Goal: Communication & Community: Answer question/provide support

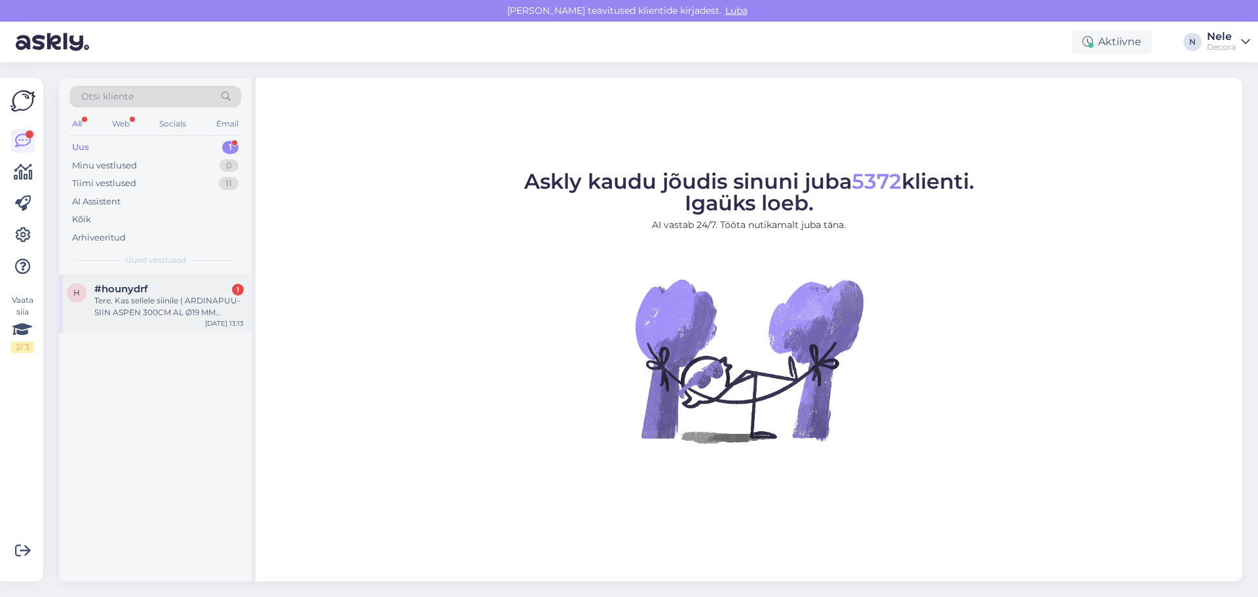
click at [151, 305] on div "Tere. Kas sellele siinile ( ARDINAPUU-SIIN ASPEN 300CM AL Ø19 MM ANTIIKKULD )on…" at bounding box center [168, 307] width 149 height 24
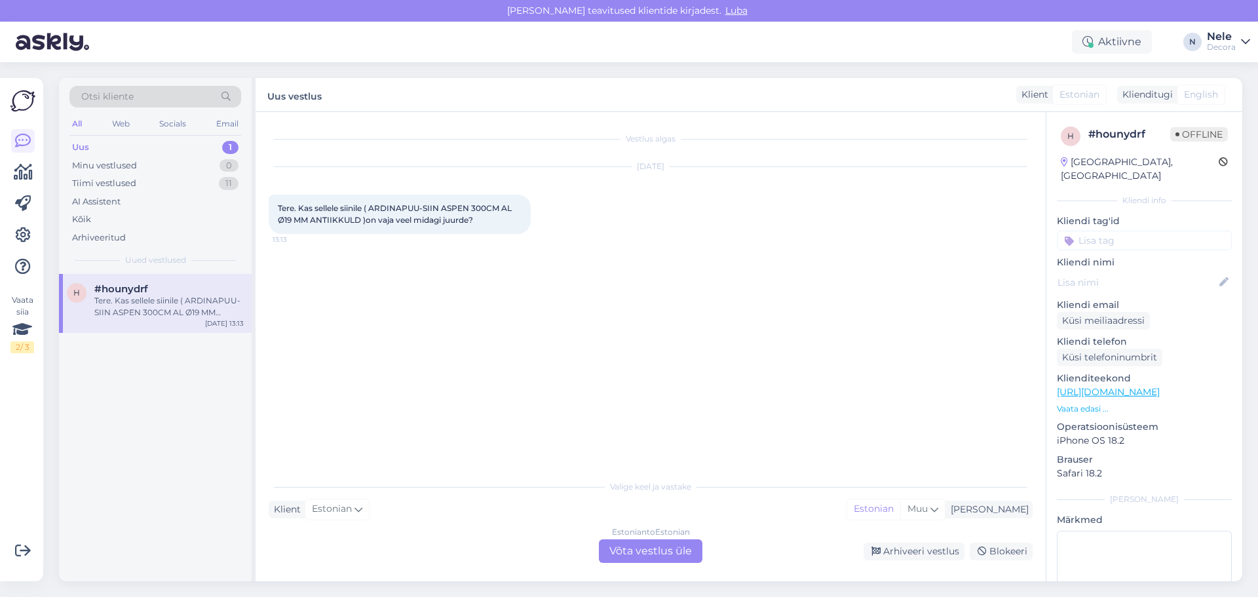
click at [407, 215] on span "Tere. Kas sellele siinile ( ARDINAPUU-SIIN ASPEN 300CM AL Ø19 MM ANTIIKKULD )on…" at bounding box center [396, 214] width 236 height 22
click at [662, 554] on div "Estonian to Estonian Võta vestlus üle" at bounding box center [650, 551] width 103 height 24
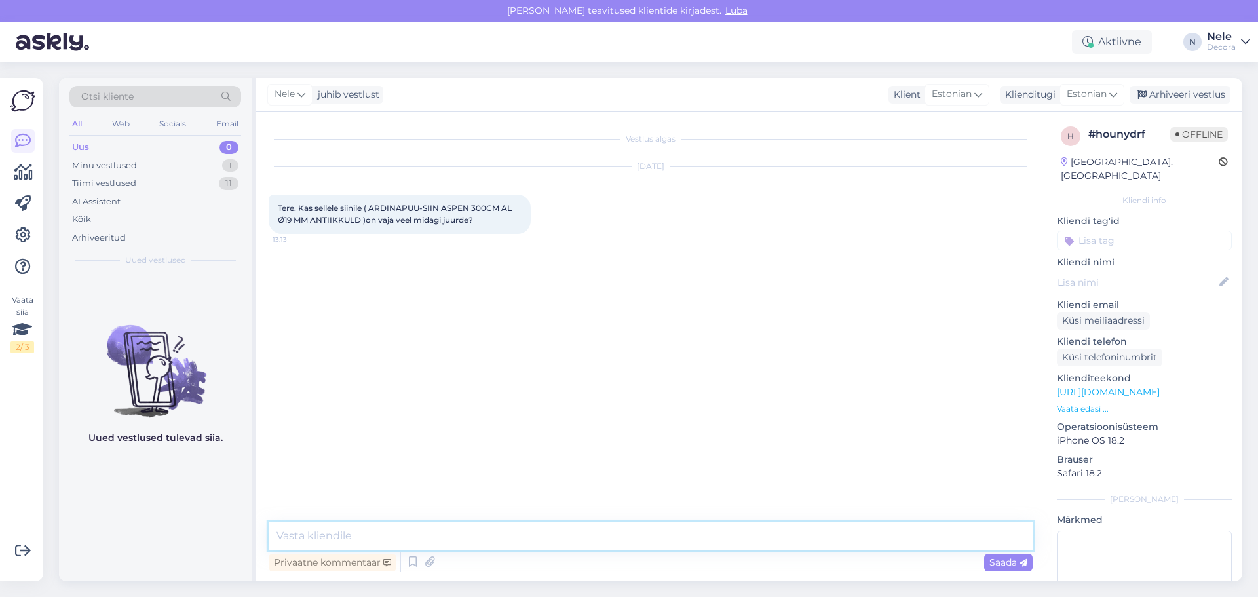
click at [514, 540] on textarea at bounding box center [651, 536] width 764 height 28
type textarea "Tere"
click at [1009, 567] on span "Saada" at bounding box center [1008, 562] width 38 height 12
click at [362, 218] on span "Tere. Kas sellele siinile ( ARDINAPUU-SIIN ASPEN 300CM AL Ø19 MM ANTIIKKULD )on…" at bounding box center [396, 214] width 236 height 22
click at [1129, 386] on link "[URL][DOMAIN_NAME]" at bounding box center [1107, 392] width 103 height 12
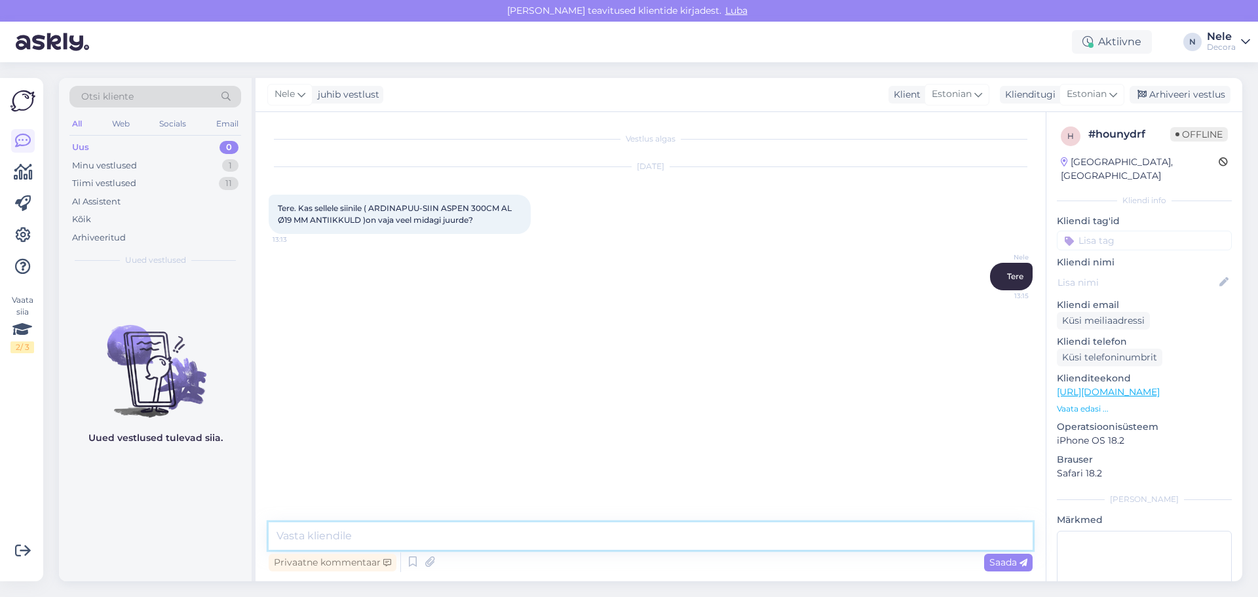
click at [317, 531] on textarea at bounding box center [651, 536] width 764 height 28
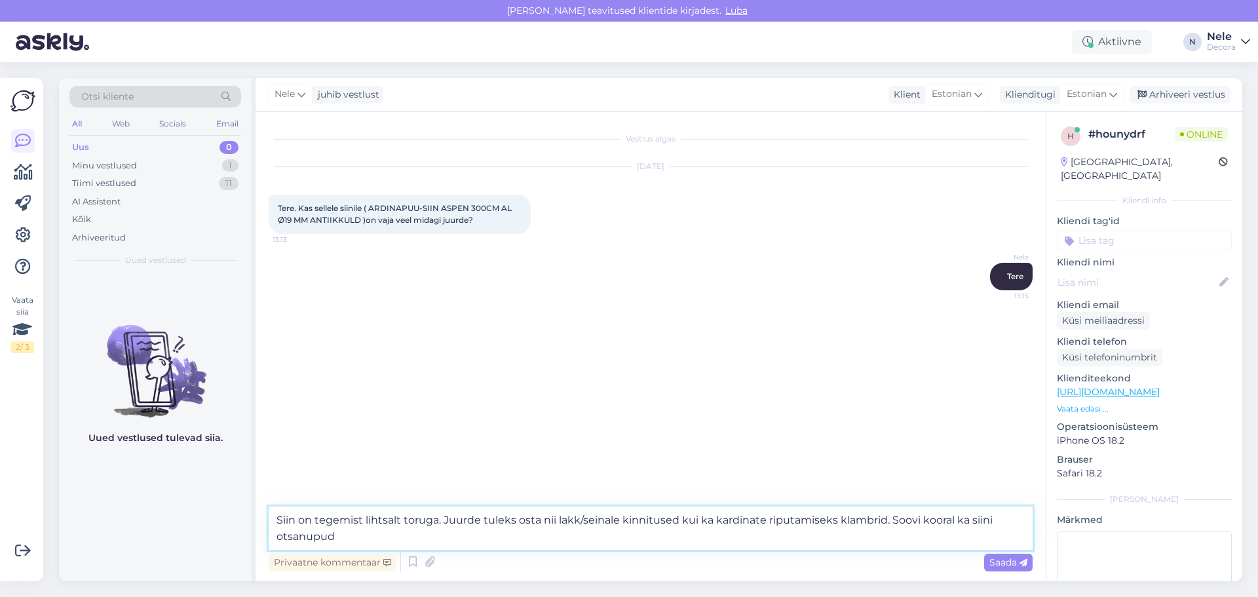
type textarea "Siin on tegemist lihtsalt toruga. Juurde tuleks osta nii lakk/seinale kinnituse…"
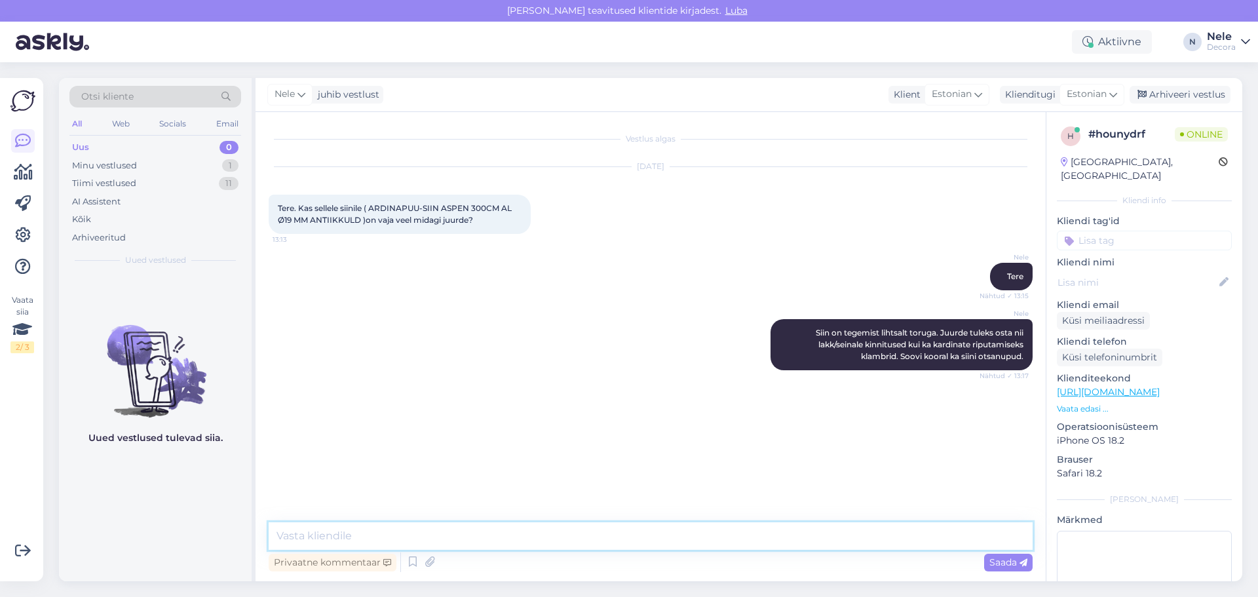
paste textarea "[URL][DOMAIN_NAME]"
type textarea "[URL][DOMAIN_NAME]"
click at [996, 562] on span "Saada" at bounding box center [1008, 562] width 38 height 12
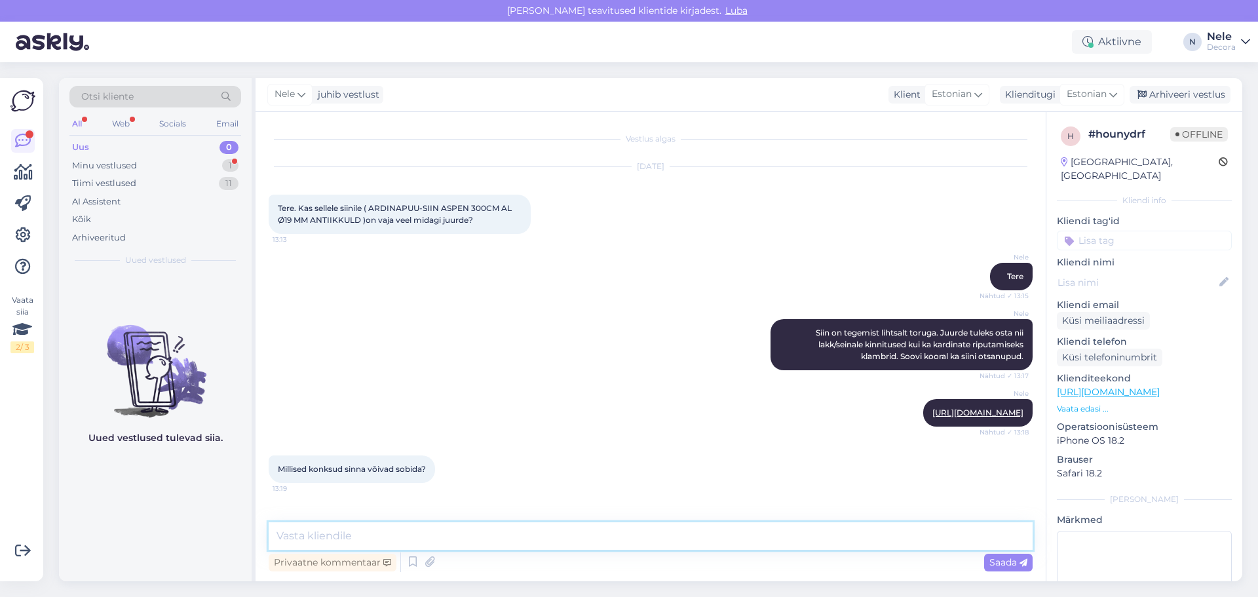
click at [335, 531] on textarea at bounding box center [651, 536] width 764 height 28
paste textarea "[URL][DOMAIN_NAME]"
type textarea "[URL][DOMAIN_NAME]"
click at [1009, 562] on span "Saada" at bounding box center [1008, 562] width 38 height 12
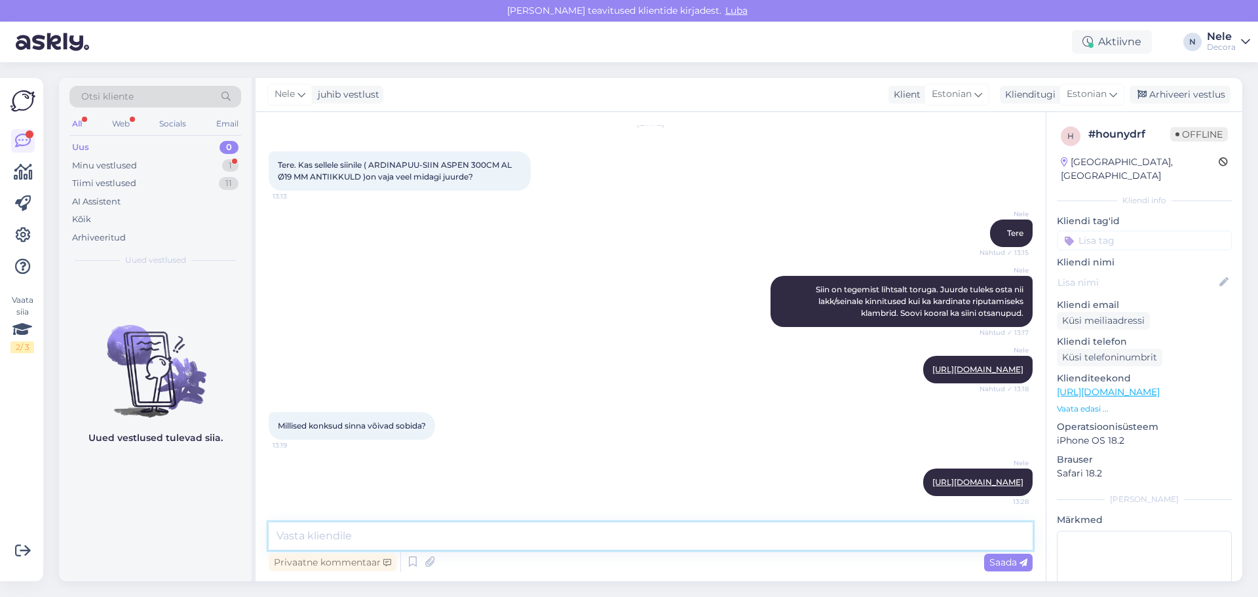
click at [356, 534] on textarea at bounding box center [651, 536] width 764 height 28
paste textarea "[URL][DOMAIN_NAME]"
type textarea "[URL][DOMAIN_NAME]"
click at [1000, 561] on span "Saada" at bounding box center [1008, 562] width 38 height 12
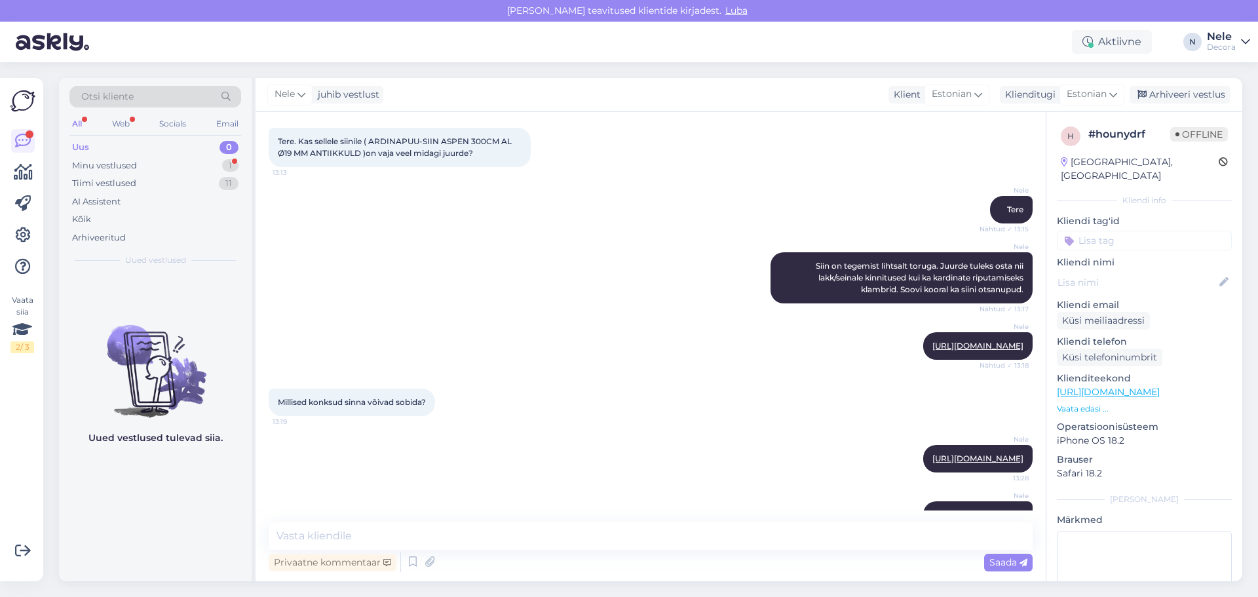
scroll to position [135, 0]
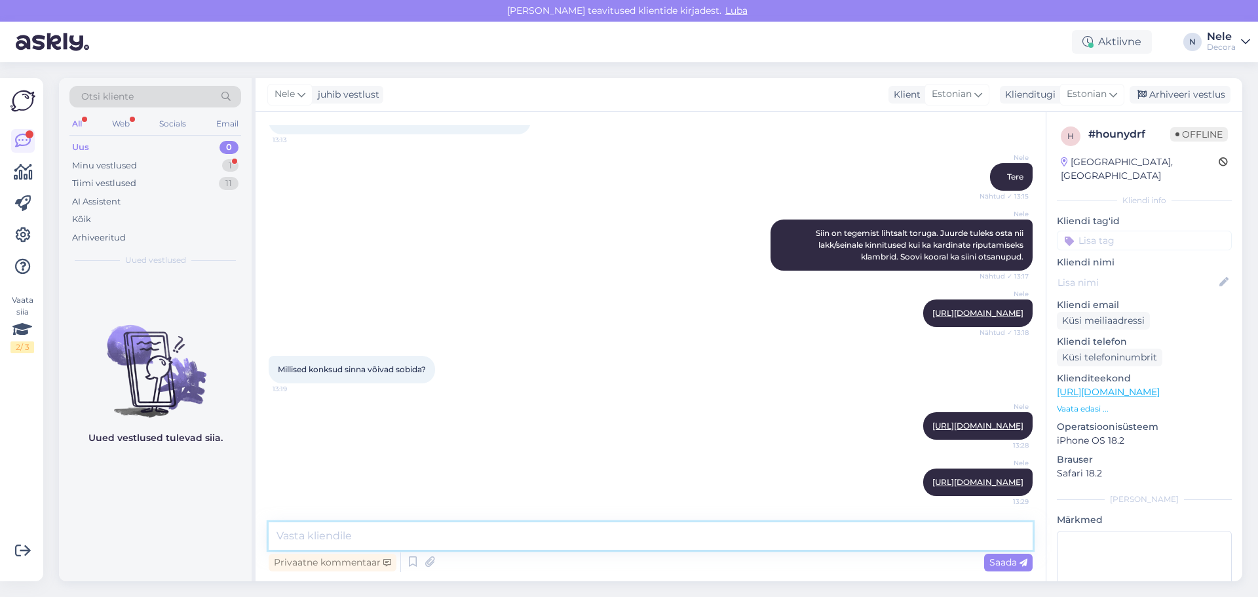
click at [367, 545] on textarea at bounding box center [651, 536] width 764 height 28
paste textarea "[URL][DOMAIN_NAME]"
type textarea "[URL][DOMAIN_NAME]"
click at [996, 559] on span "Saada" at bounding box center [1008, 562] width 38 height 12
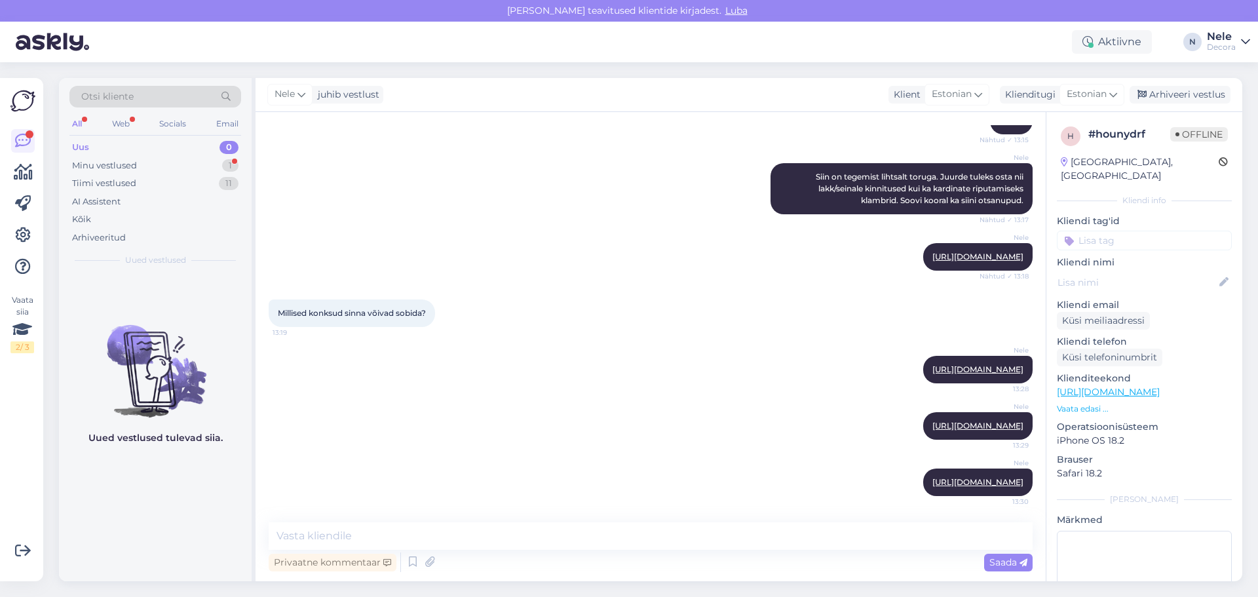
scroll to position [203, 0]
click at [534, 345] on div "Nele [URL][DOMAIN_NAME] 13:28" at bounding box center [651, 369] width 764 height 56
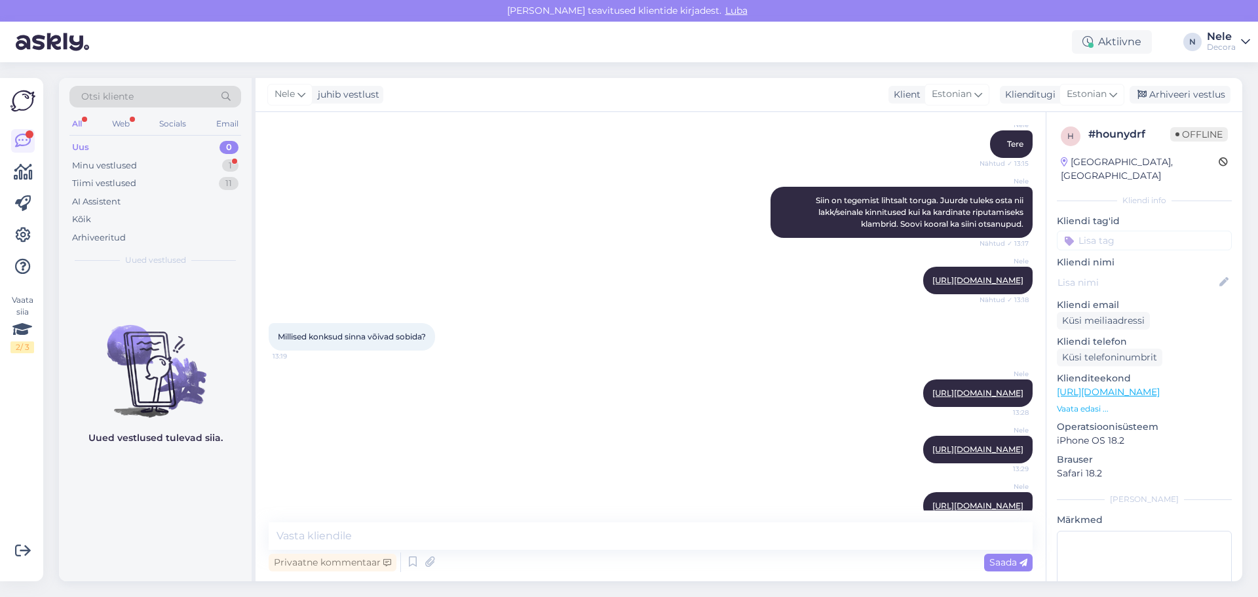
scroll to position [72, 0]
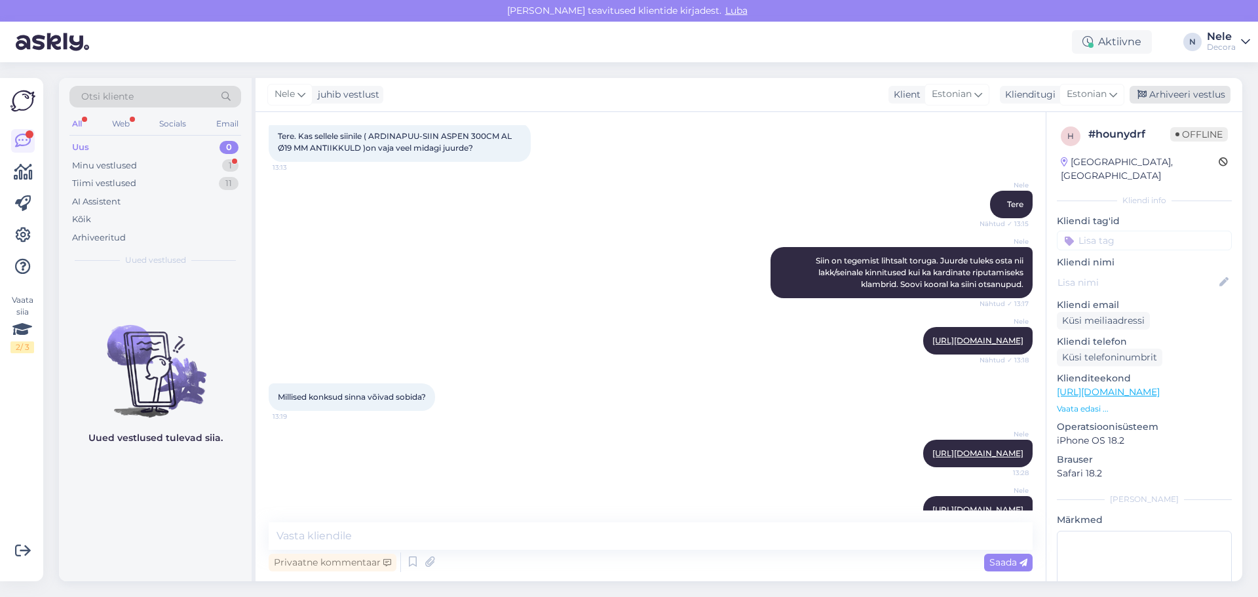
click at [1182, 96] on div "Arhiveeri vestlus" at bounding box center [1179, 95] width 101 height 18
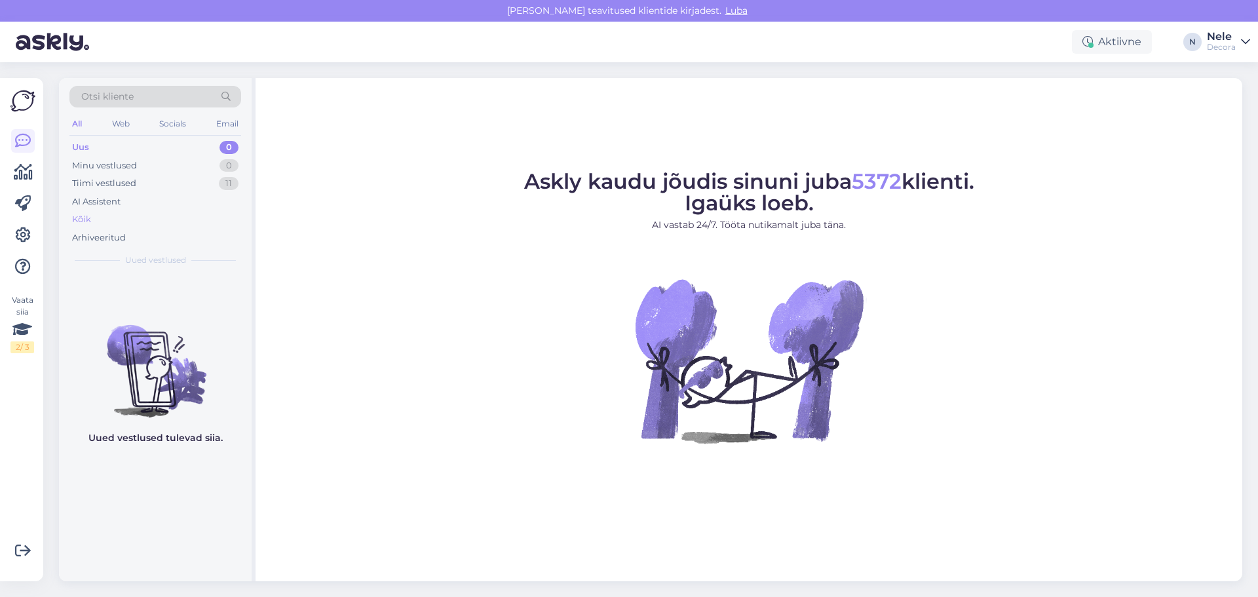
click at [90, 215] on div "Kõik" at bounding box center [81, 219] width 19 height 13
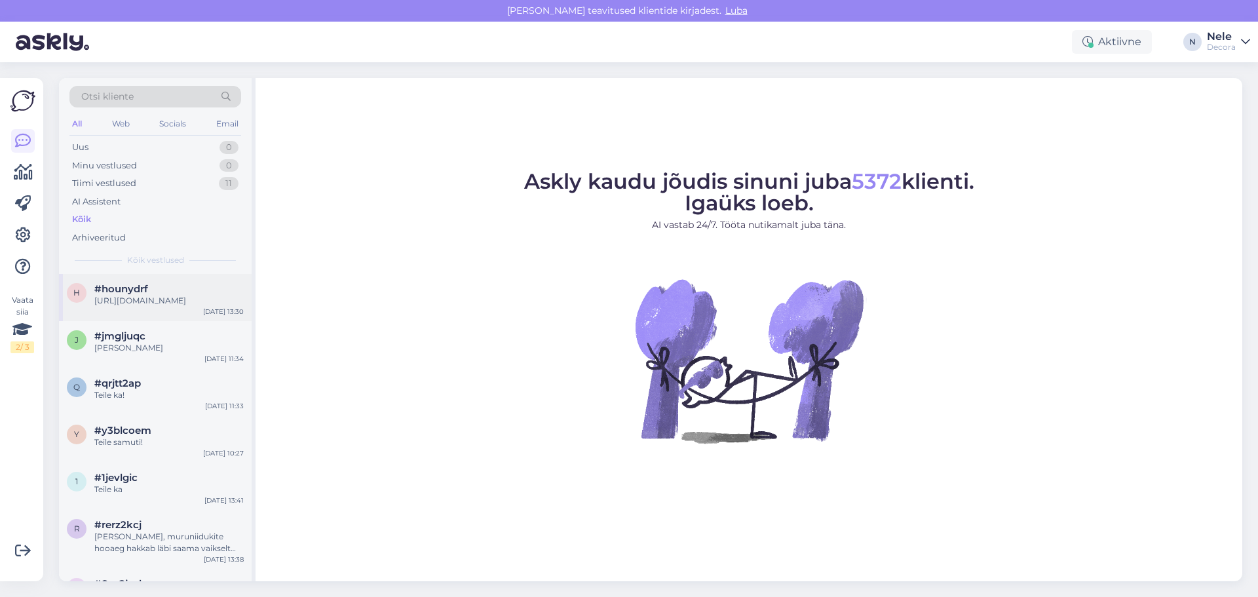
click at [154, 303] on div "[URL][DOMAIN_NAME]" at bounding box center [168, 301] width 149 height 12
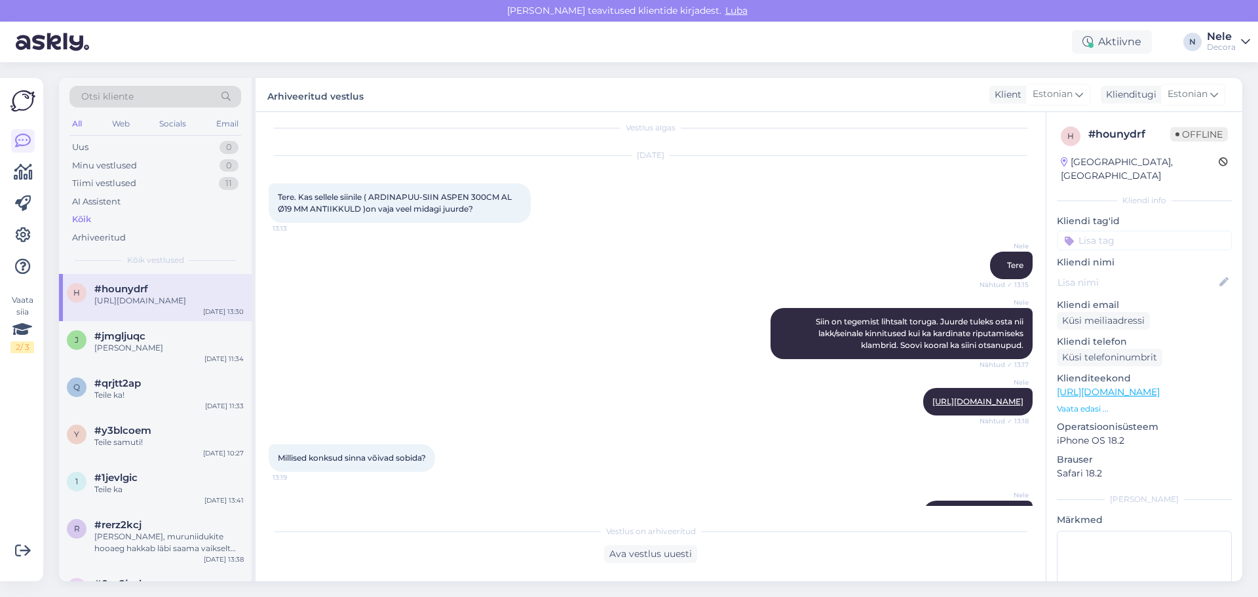
scroll to position [208, 0]
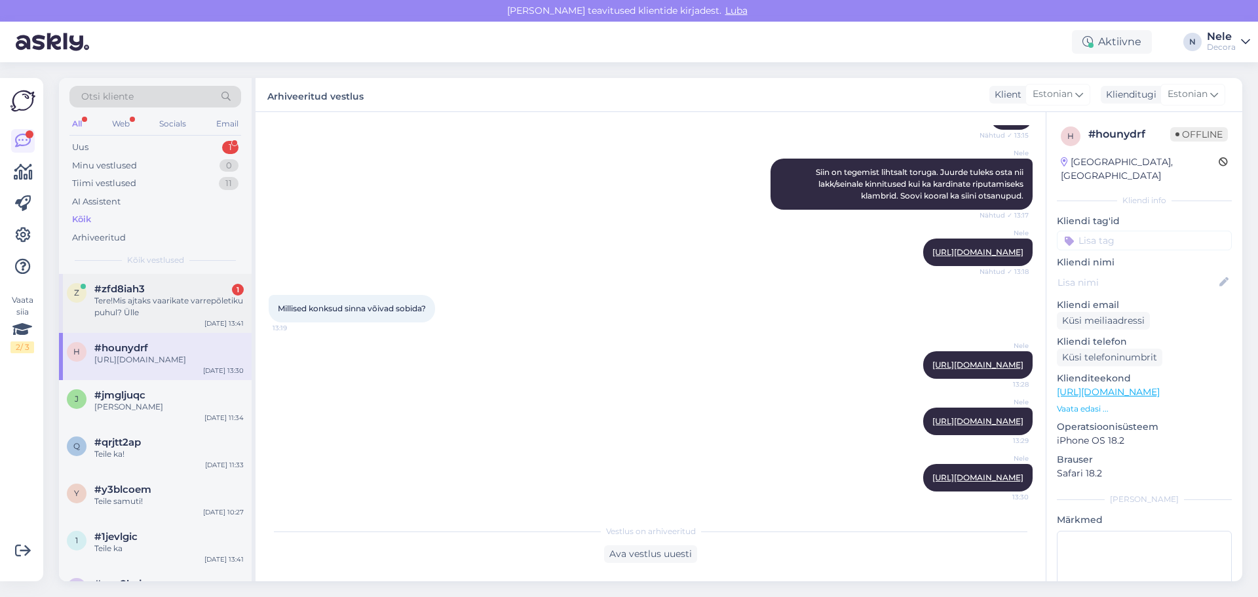
click at [160, 305] on div "Tere!Mis ajtaks vaarikate varrepõletiku puhul? Ülle" at bounding box center [168, 307] width 149 height 24
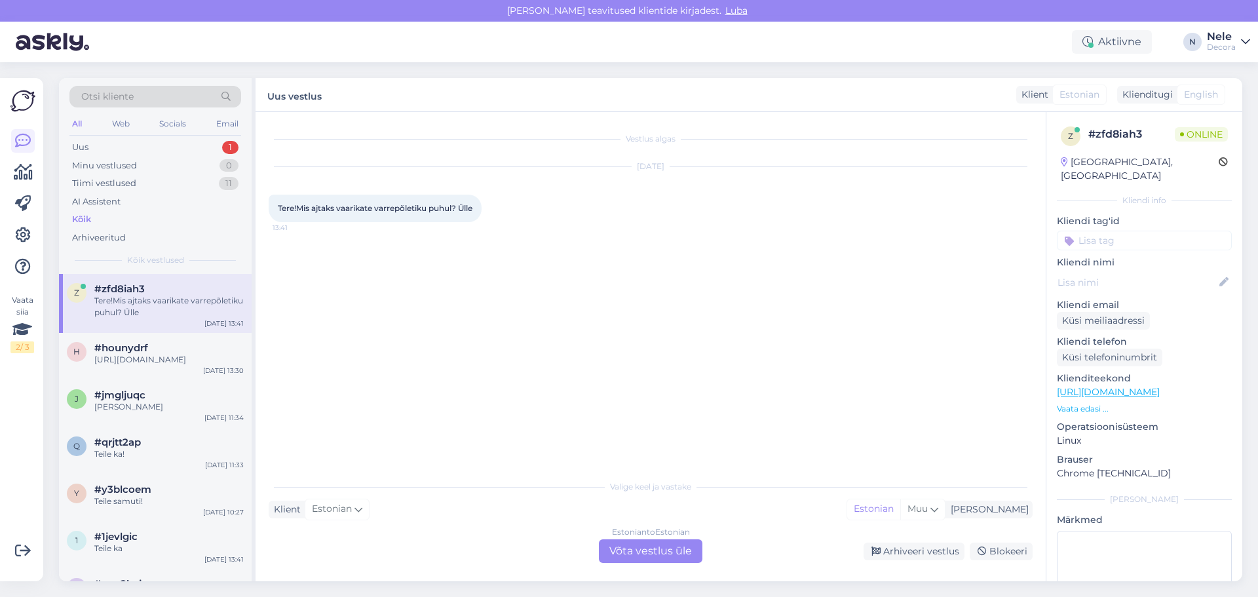
click at [639, 551] on div "Estonian to Estonian Võta vestlus üle" at bounding box center [650, 551] width 103 height 24
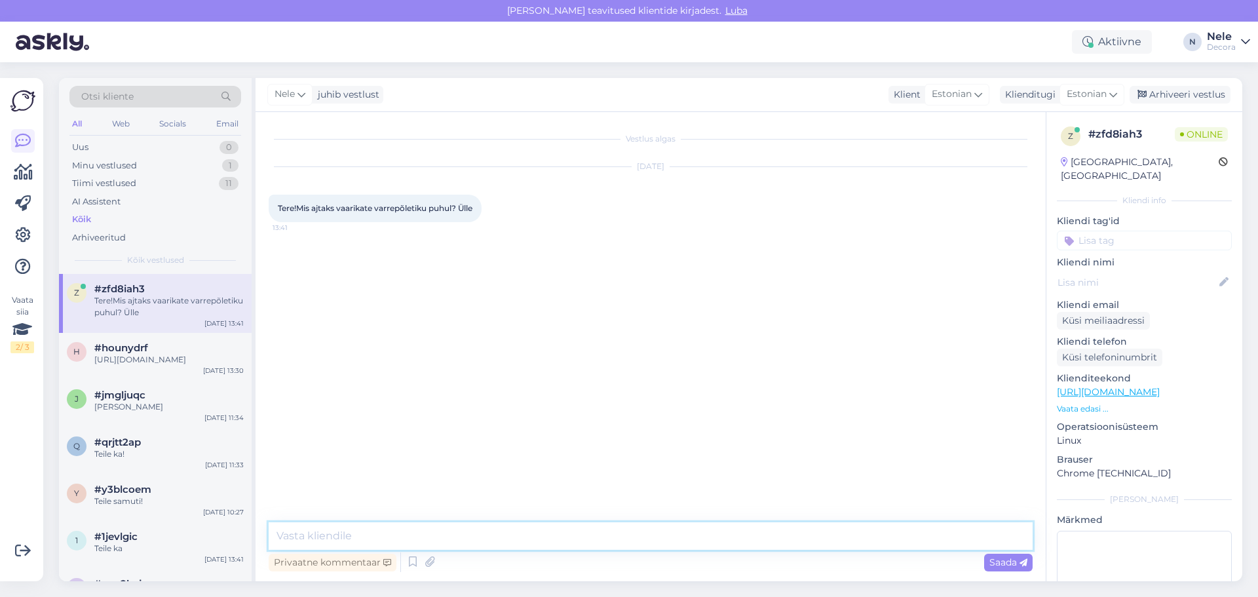
click at [502, 532] on textarea at bounding box center [651, 536] width 764 height 28
type textarea "Tere."
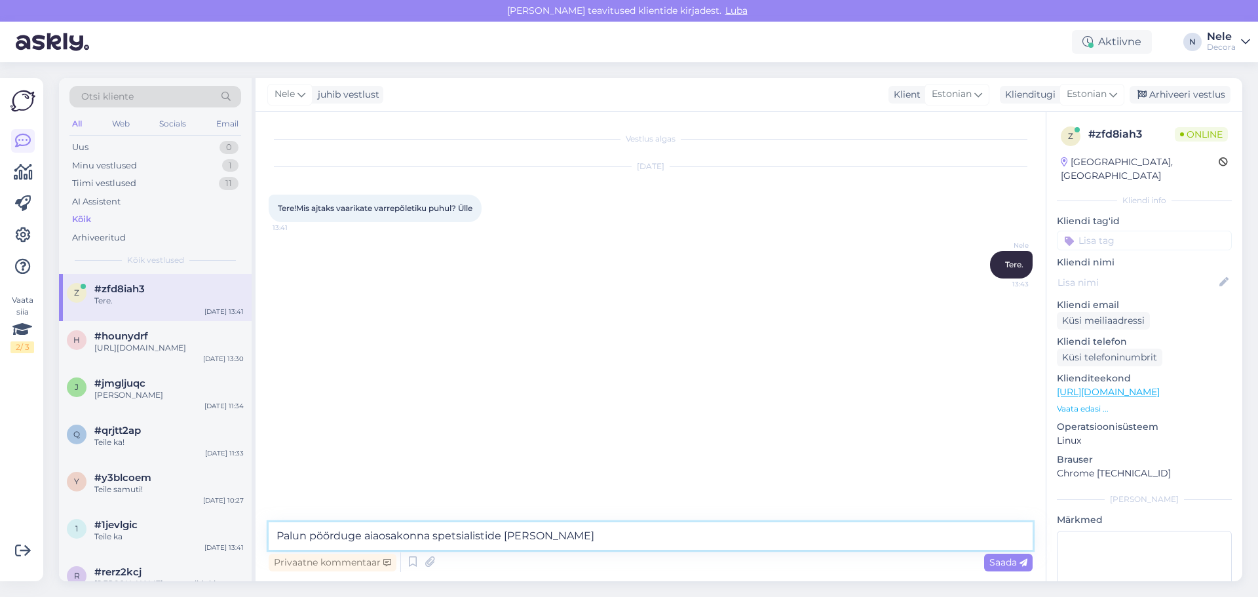
type textarea "Palun pöörduge aiaosakonna spetsialistide poole"
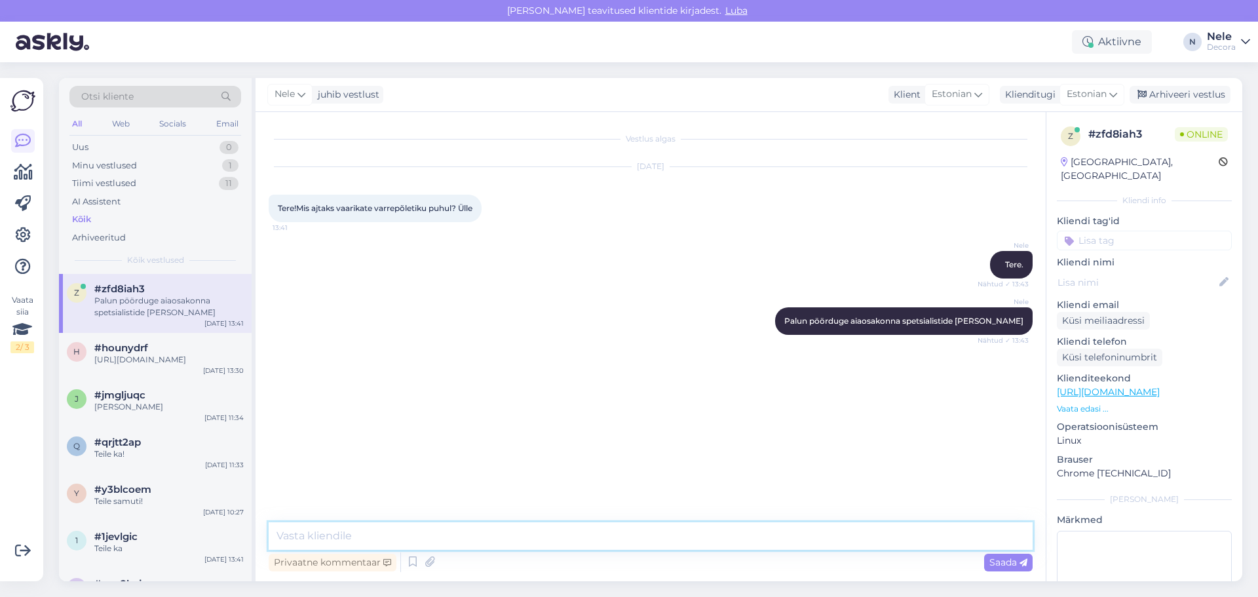
paste textarea "Aed 5388 0927 aed.tartu@decora.ee"
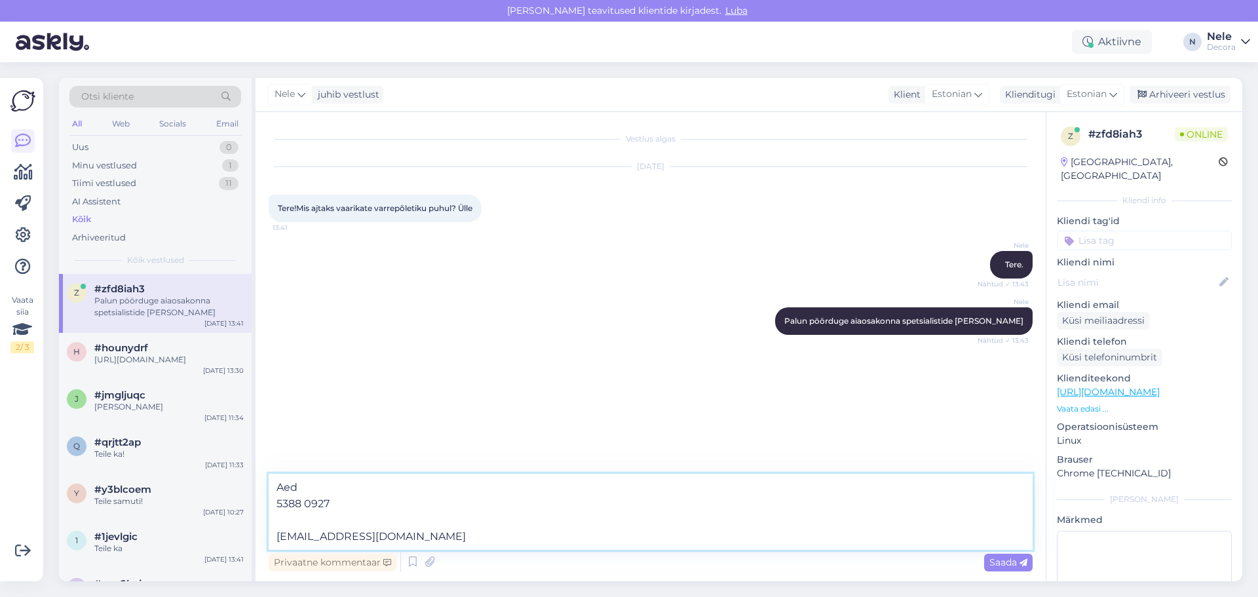
click at [366, 492] on textarea "Aed 5388 0927 aed.tartu@decora.ee" at bounding box center [651, 512] width 764 height 76
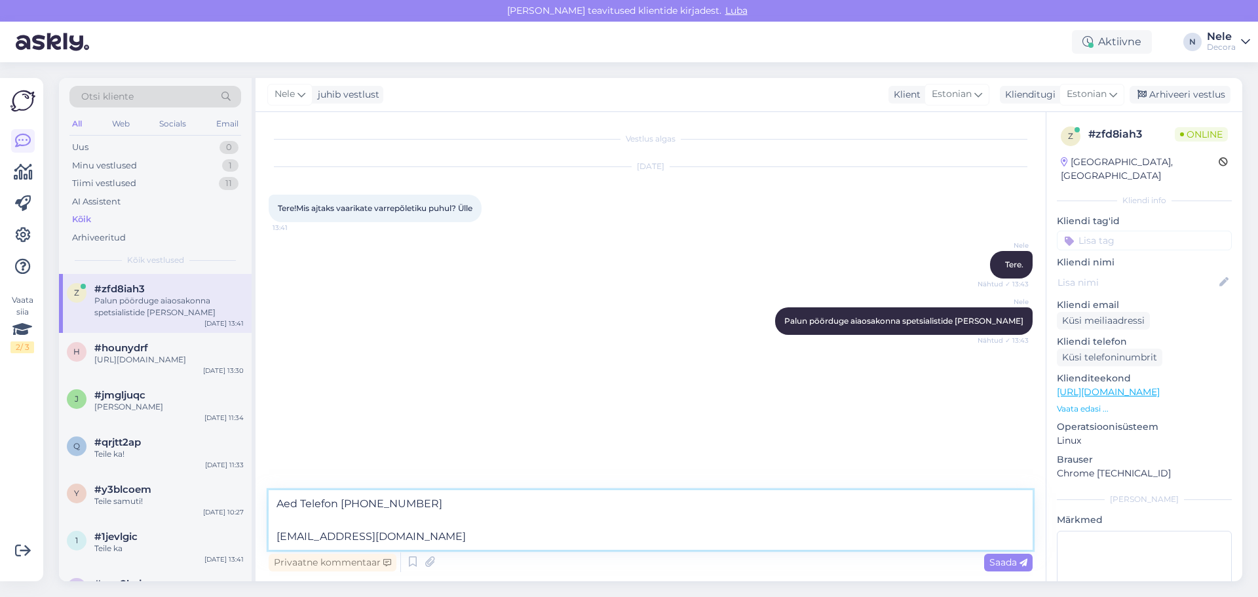
click at [432, 501] on textarea "Aed Telefon 5388 0927 aed.tartu@decora.ee" at bounding box center [651, 520] width 764 height 60
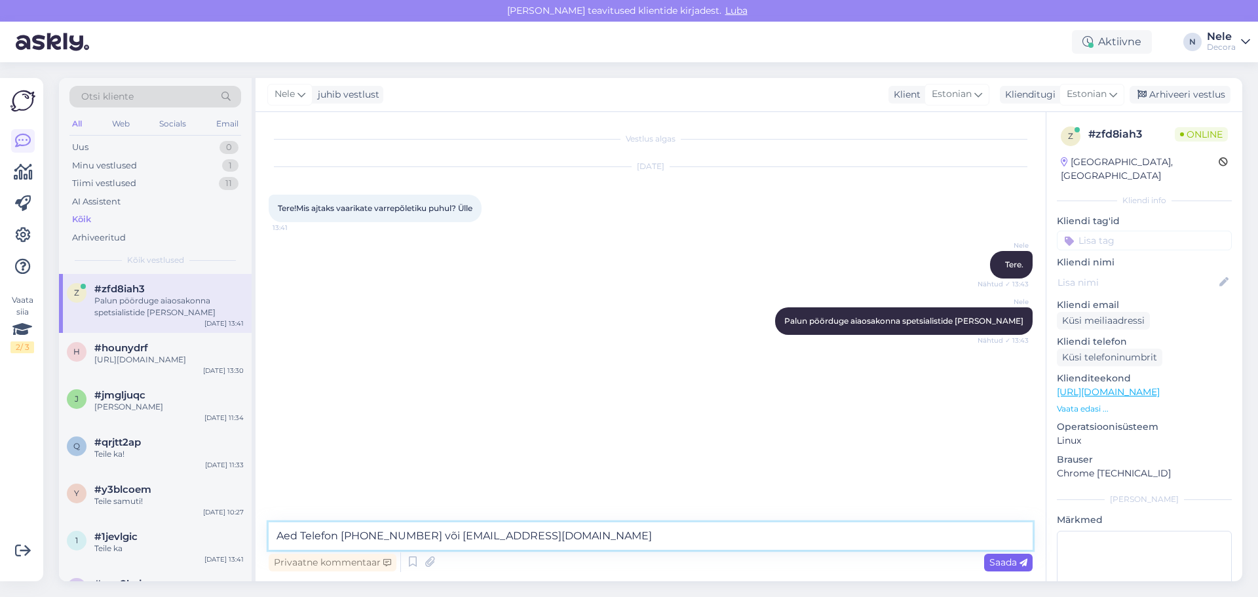
type textarea "Aed Telefon 5388 0927 või aed.tartu@decora.ee"
click at [1020, 559] on icon at bounding box center [1023, 563] width 8 height 8
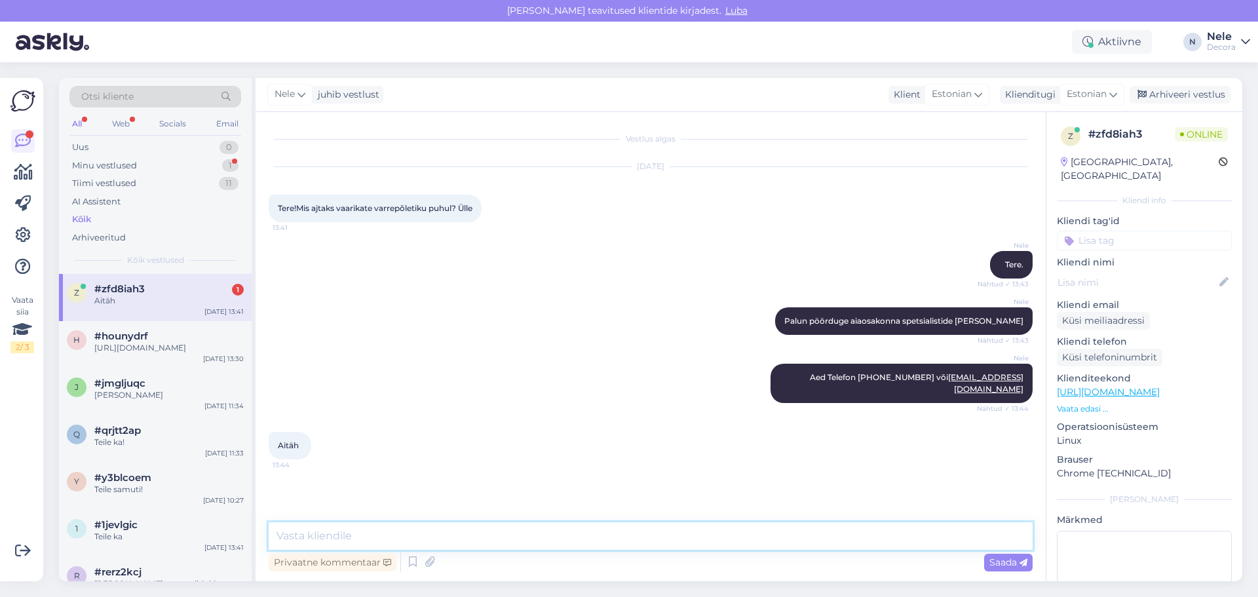
click at [299, 545] on textarea at bounding box center [651, 536] width 764 height 28
type textarea "Kaunist päeva"
click at [1013, 563] on span "Saada" at bounding box center [1008, 562] width 38 height 12
